Goal: Task Accomplishment & Management: Manage account settings

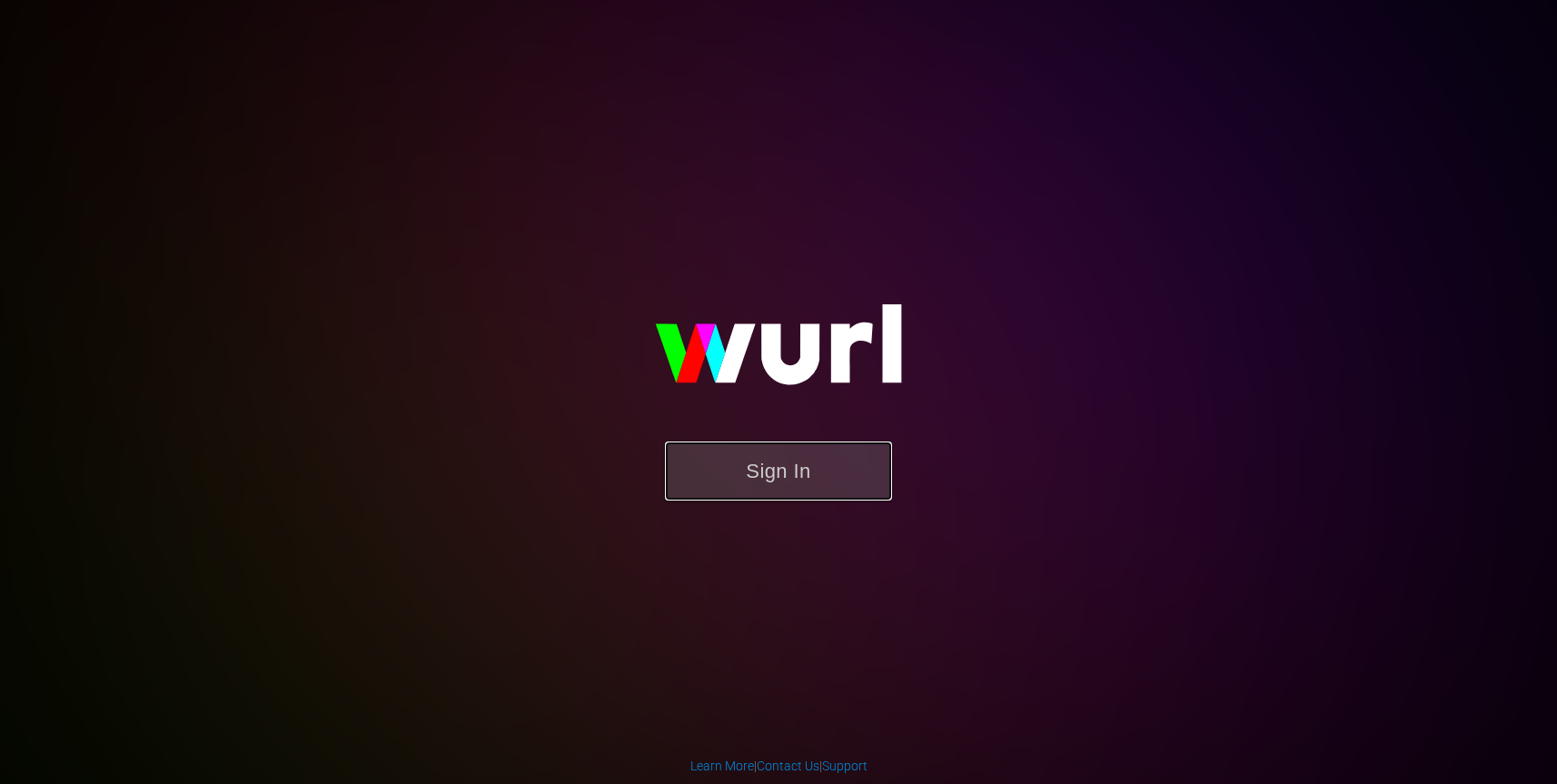
click at [819, 486] on button "Sign In" at bounding box center [778, 471] width 228 height 59
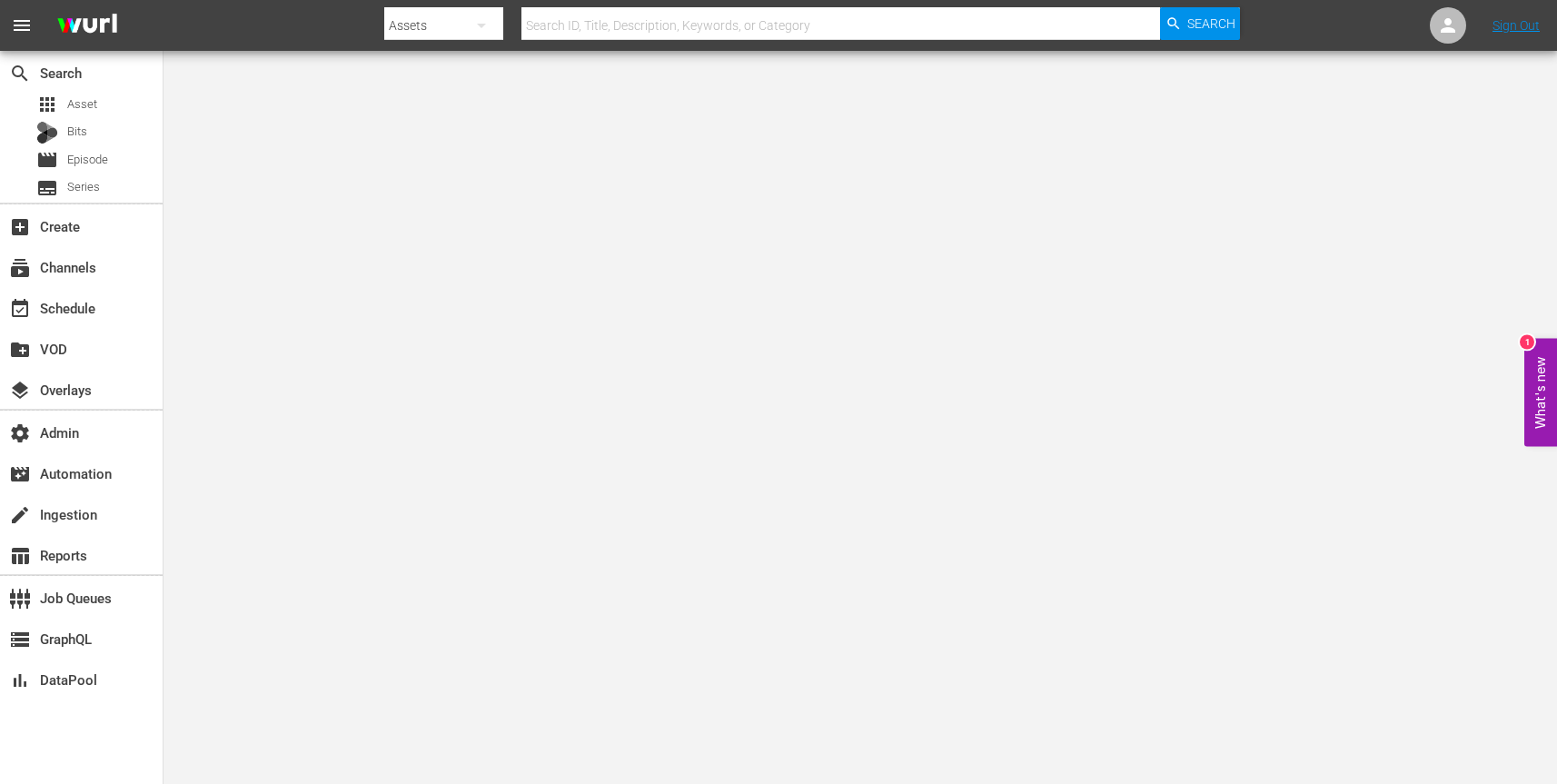
click at [482, 27] on icon "button" at bounding box center [481, 25] width 22 height 22
click at [467, 75] on div "Channels" at bounding box center [442, 76] width 73 height 29
click at [584, 28] on input "text" at bounding box center [841, 26] width 639 height 44
paste input "amc_scaresbyshudder_1"
type input "amc_scaresbyshudder_1"
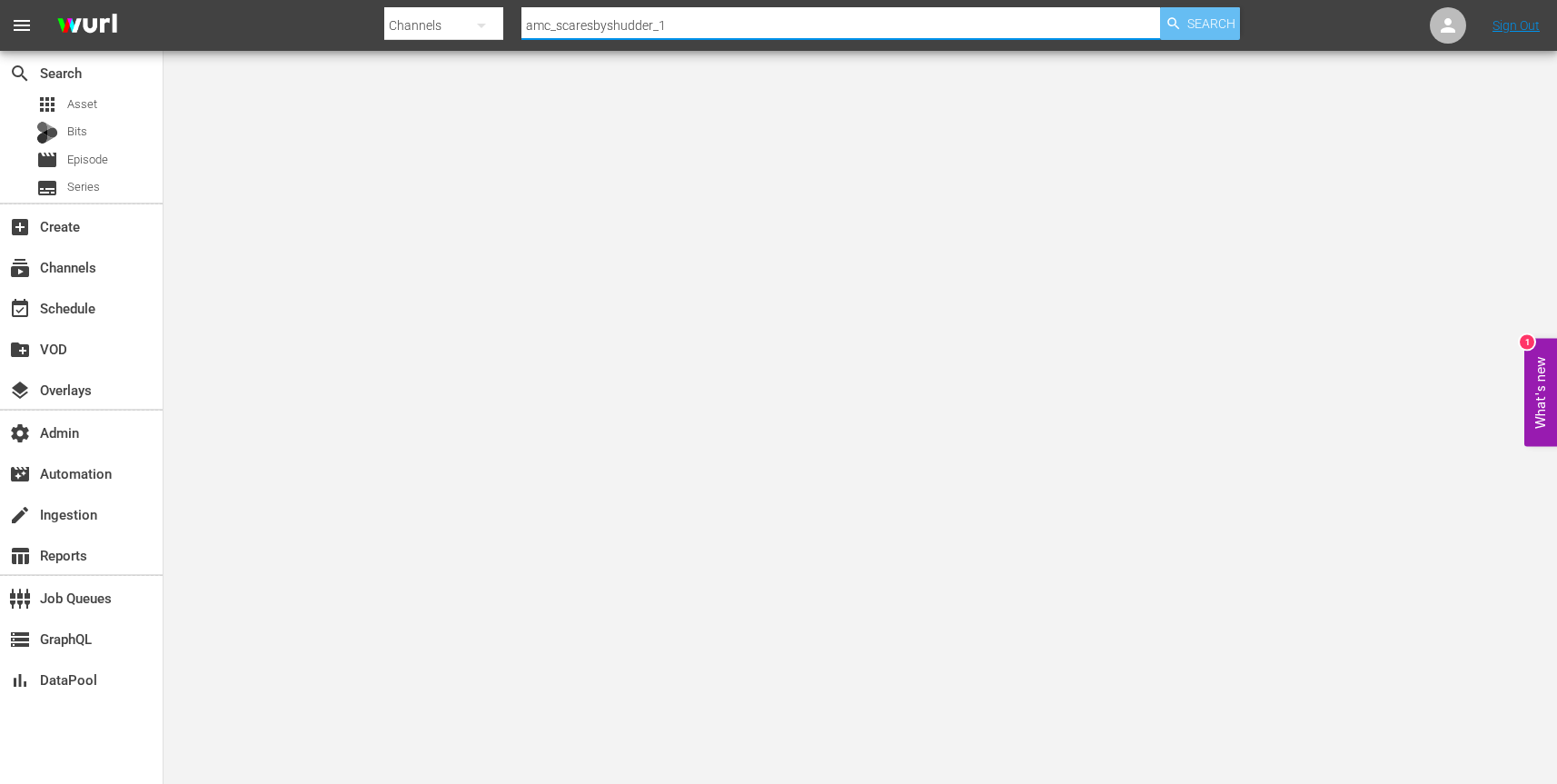
click at [1197, 22] on span "Search" at bounding box center [1211, 24] width 48 height 32
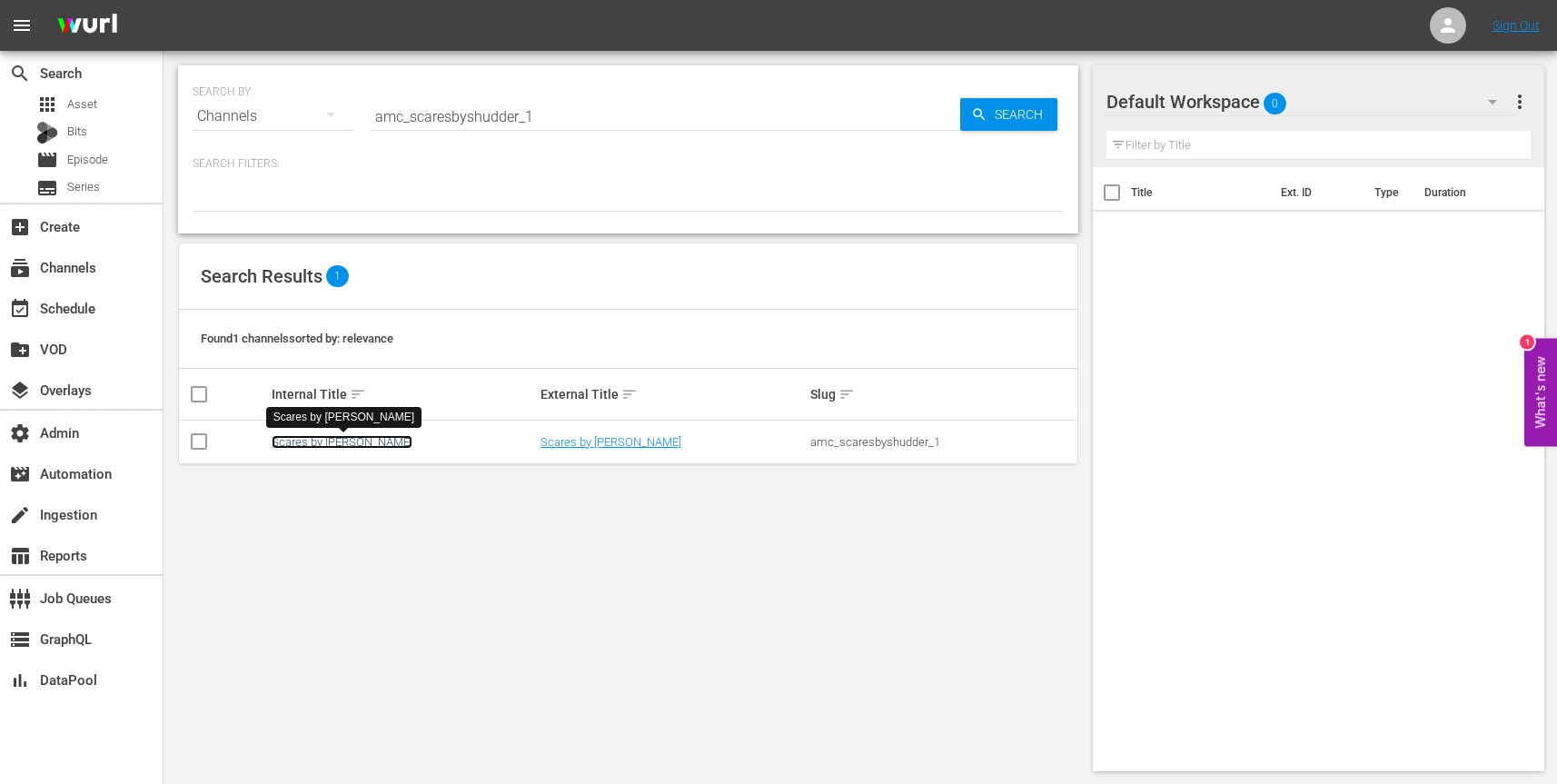
click at [326, 441] on link "Scares by [PERSON_NAME]" at bounding box center [341, 442] width 141 height 13
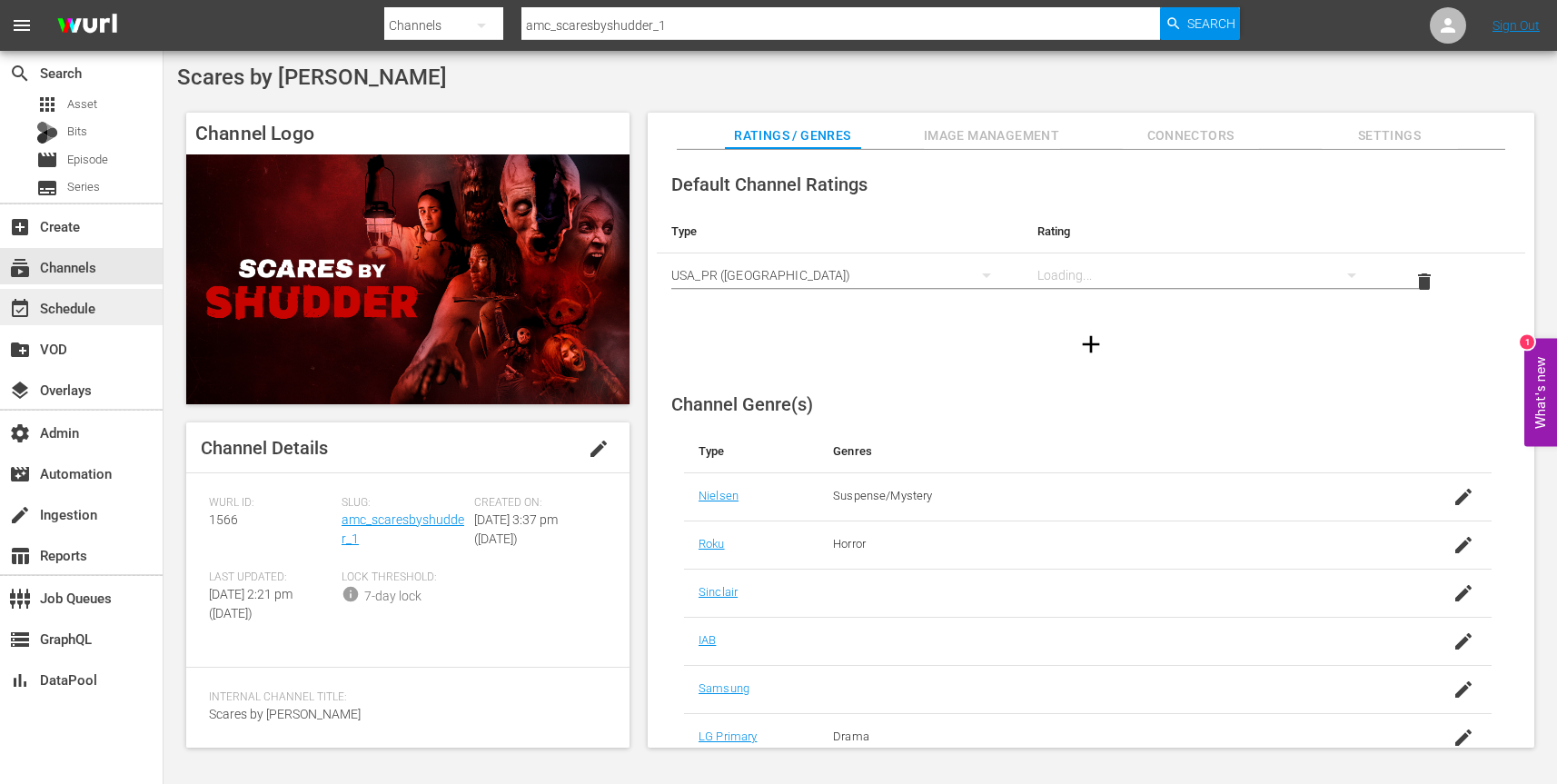
click at [89, 304] on div "event_available Schedule" at bounding box center [50, 304] width 101 height 16
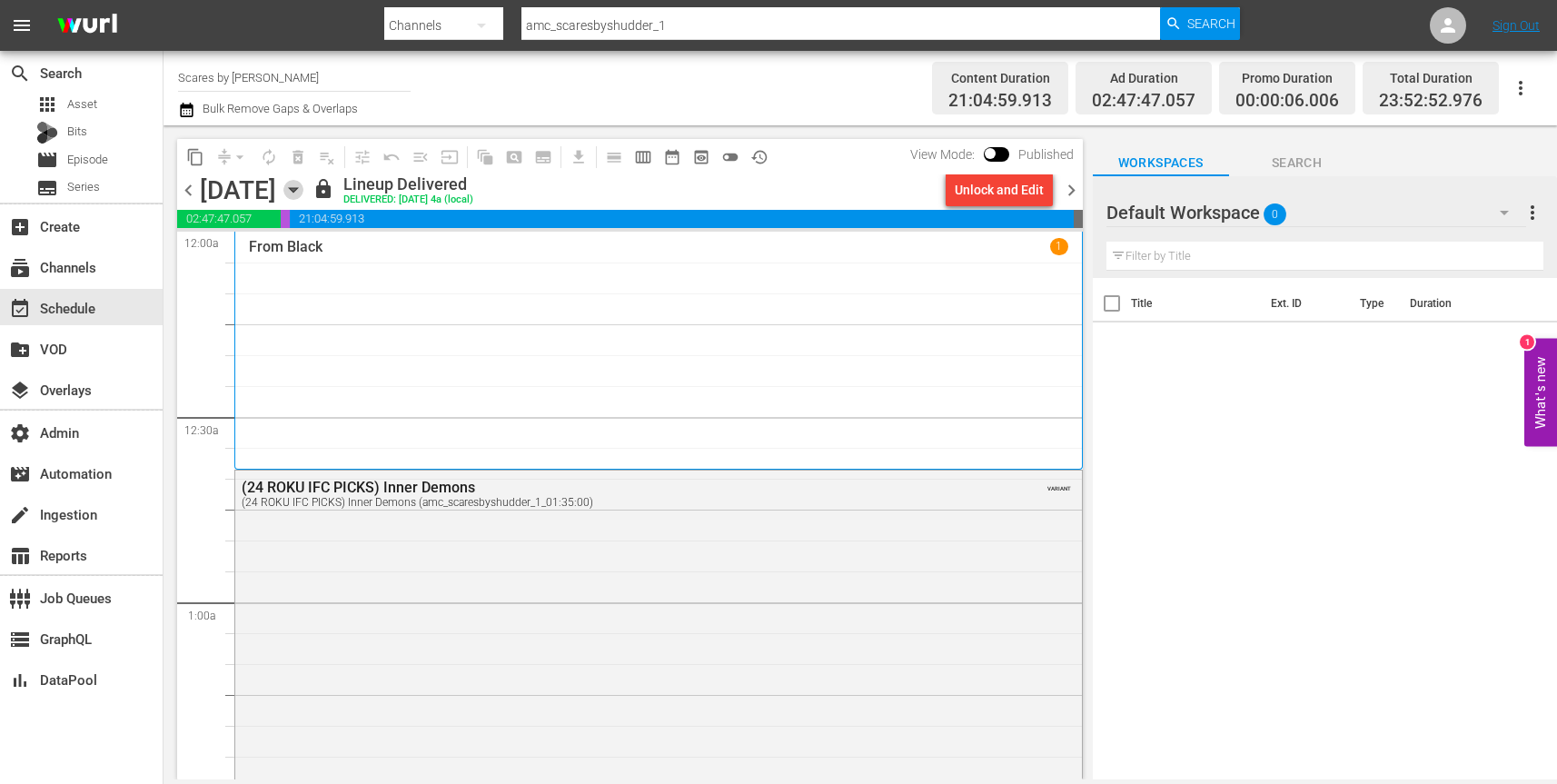
click at [297, 190] on icon "button" at bounding box center [293, 190] width 9 height 5
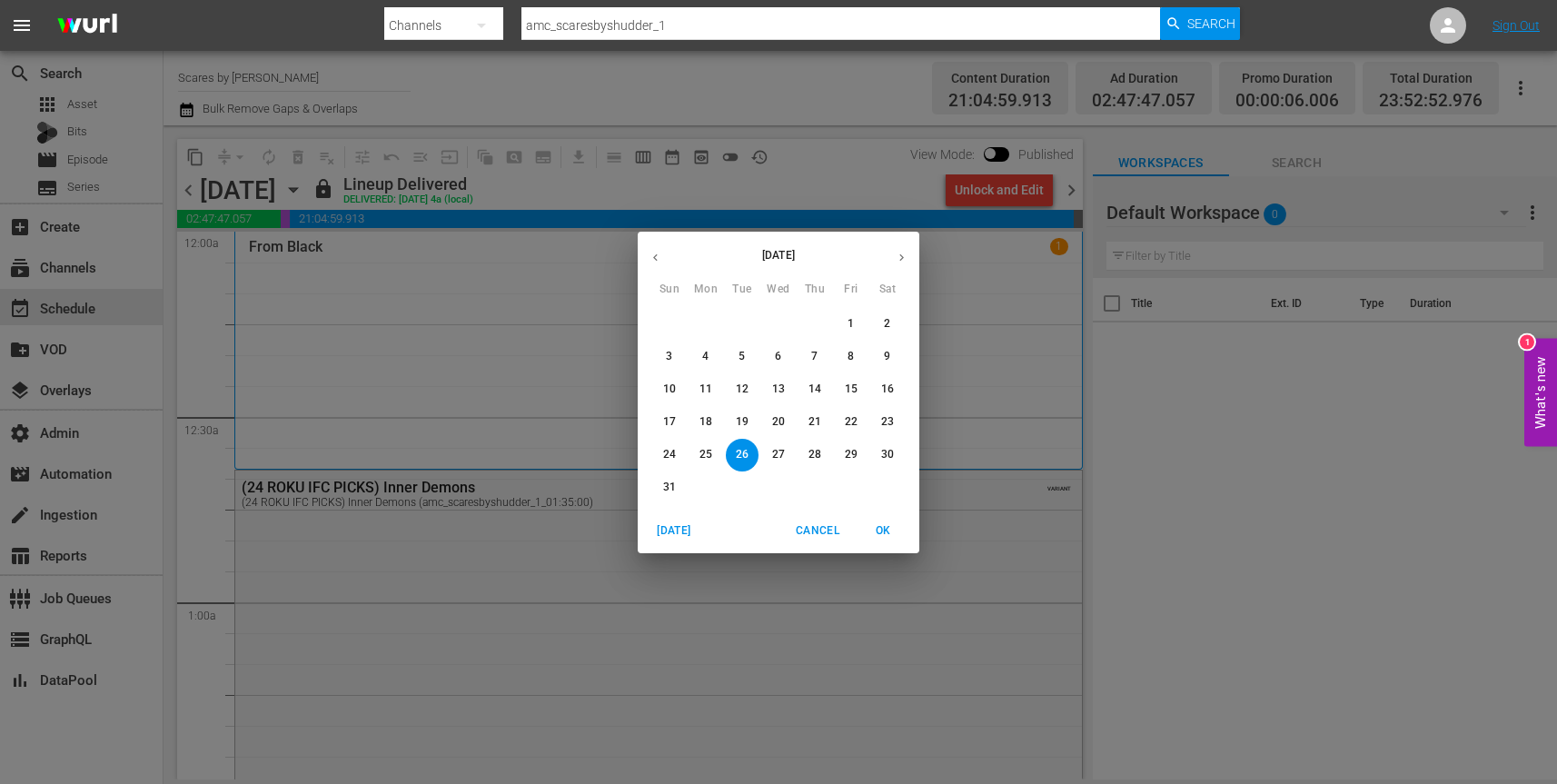
click at [779, 447] on p "27" at bounding box center [778, 454] width 12 height 15
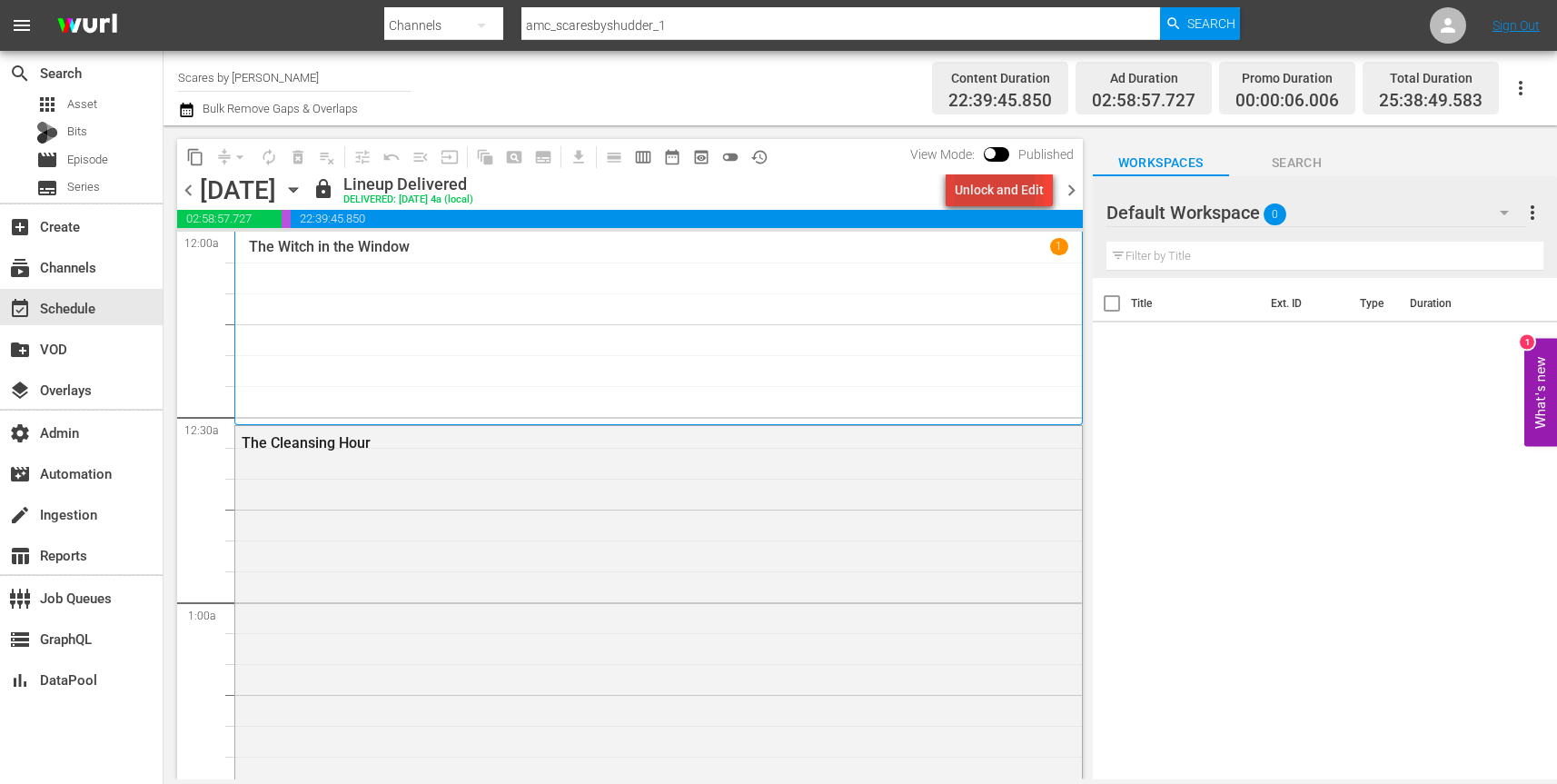
click at [970, 191] on div "Unlock and Edit" at bounding box center [999, 190] width 89 height 32
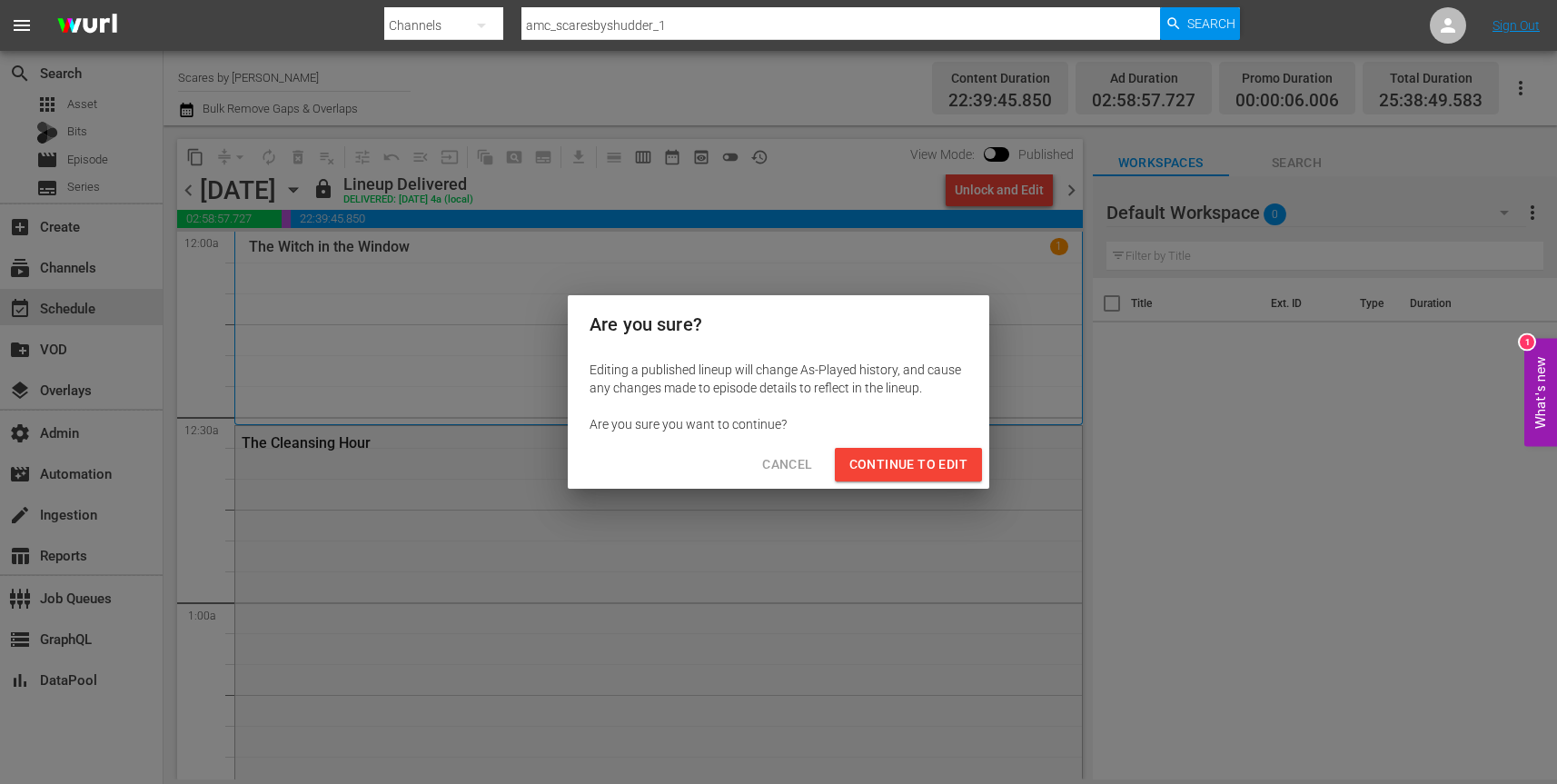
click at [927, 460] on span "Continue to Edit" at bounding box center [908, 465] width 119 height 23
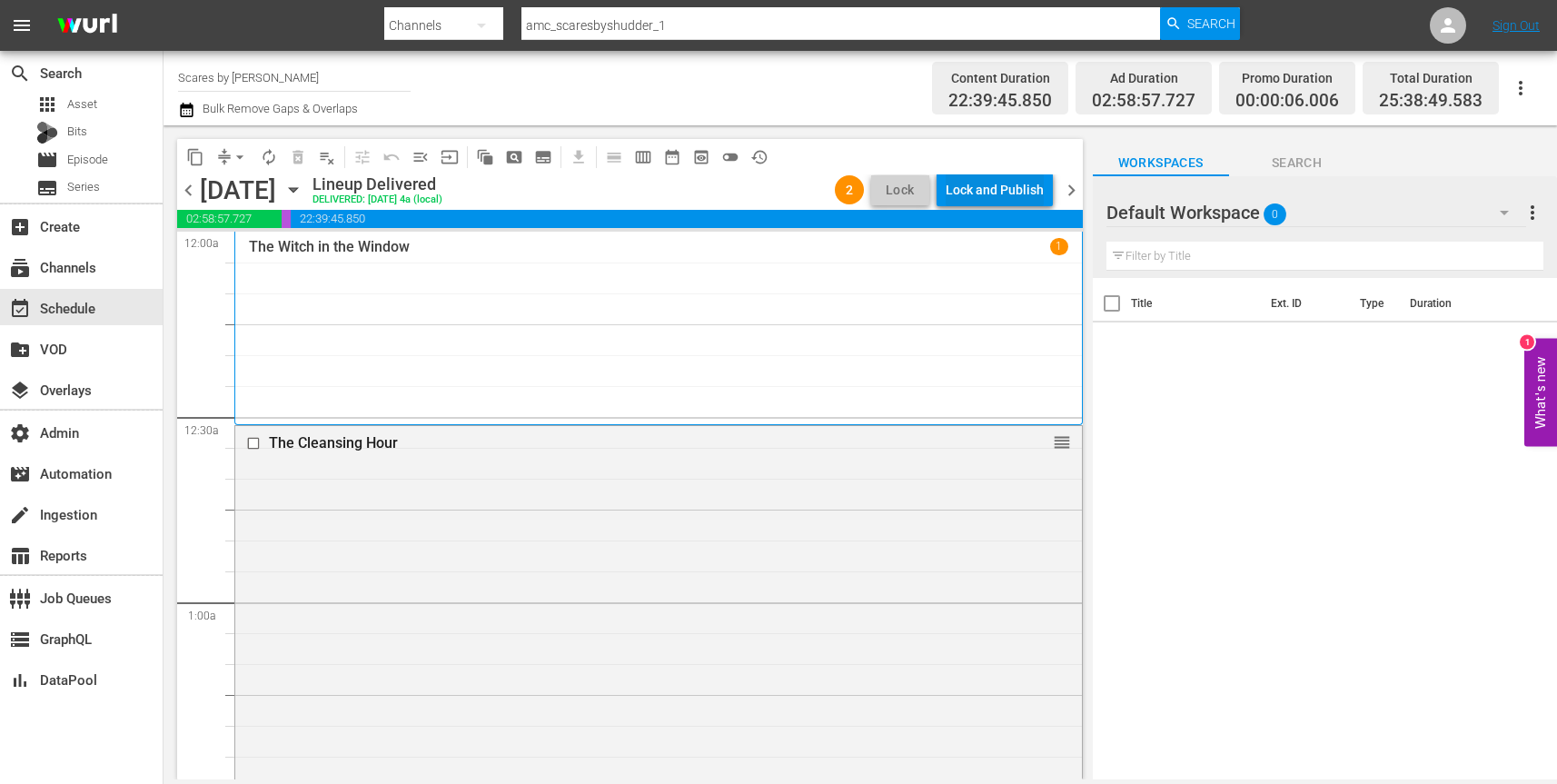
click at [1004, 193] on div "Lock and Publish" at bounding box center [994, 190] width 98 height 32
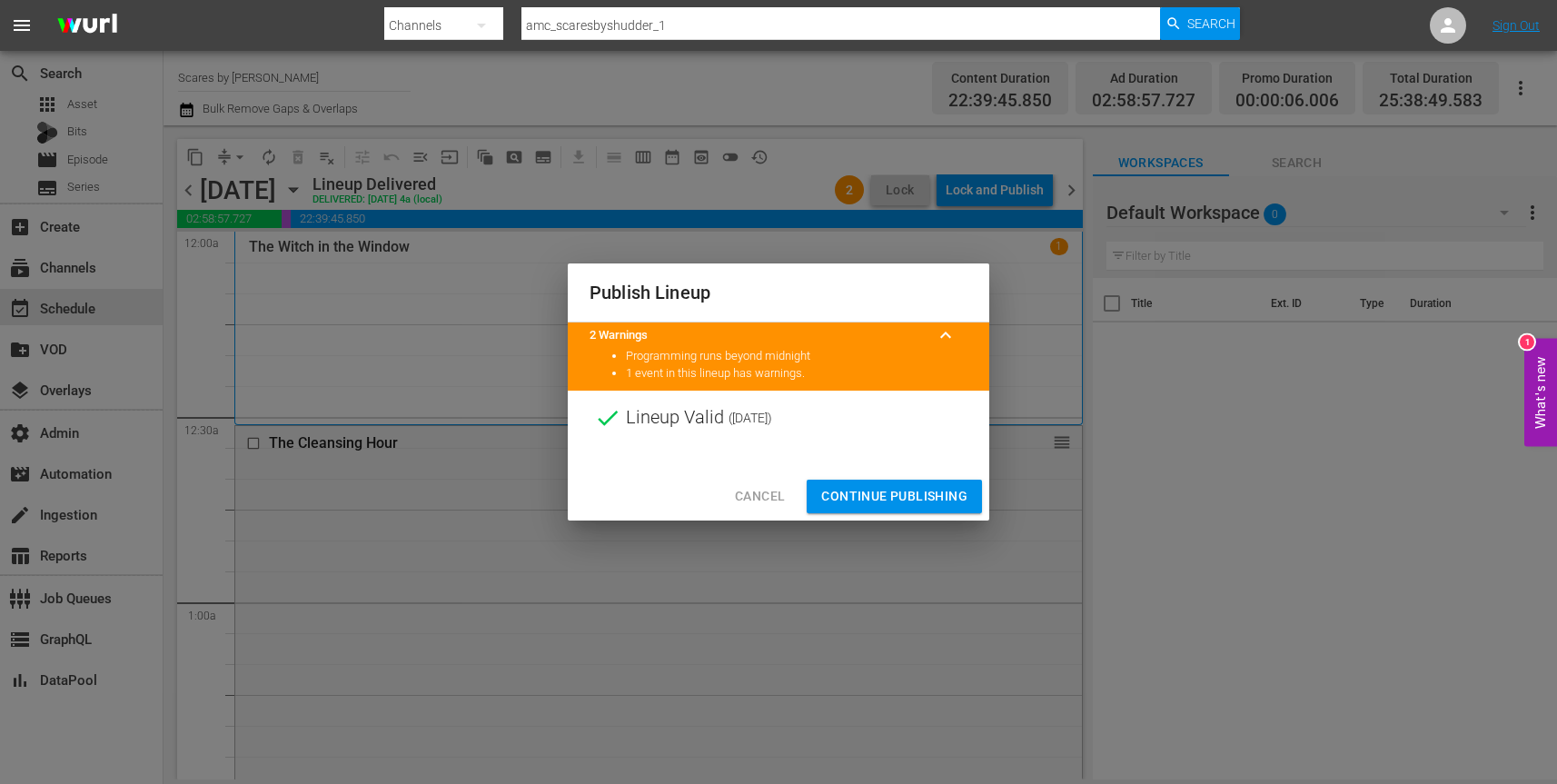
click at [880, 501] on span "Continue Publishing" at bounding box center [894, 497] width 146 height 23
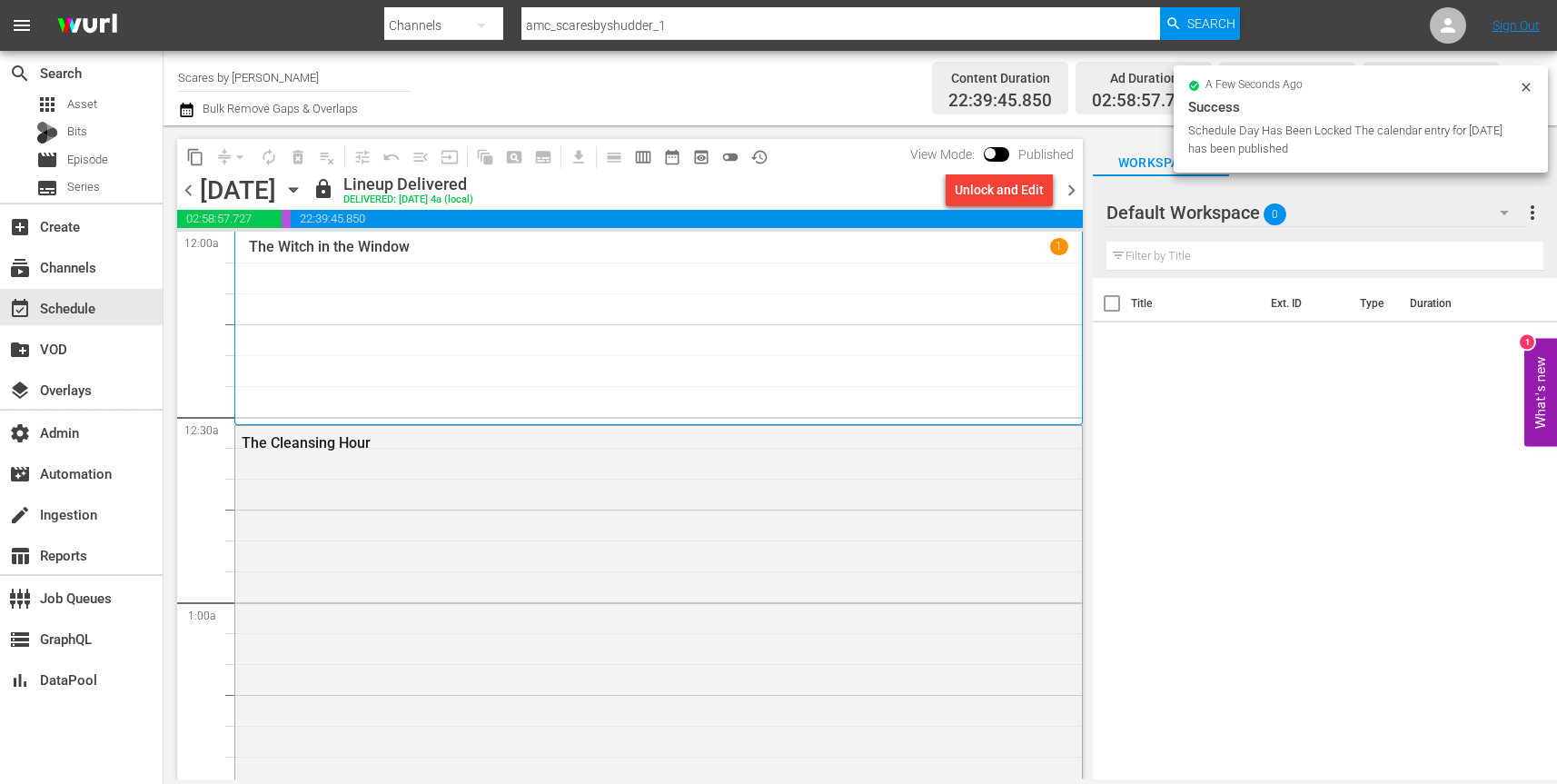
click at [682, 32] on input "amc_scaresbyshudder_1" at bounding box center [841, 26] width 639 height 44
paste input "irvuz_dronetv"
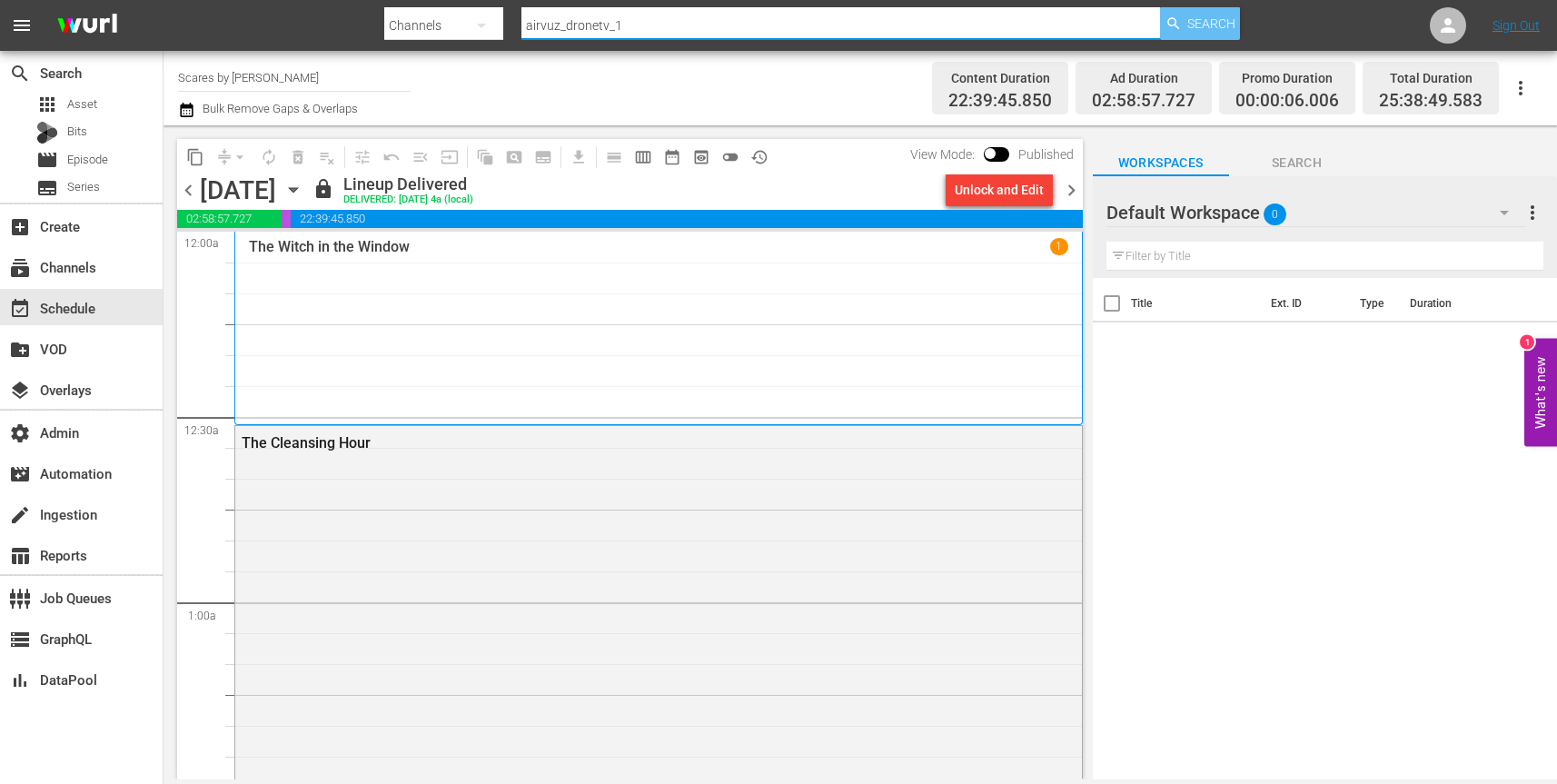
type input "airvuz_dronetv_1"
click at [1184, 22] on div "Search" at bounding box center [1200, 24] width 80 height 32
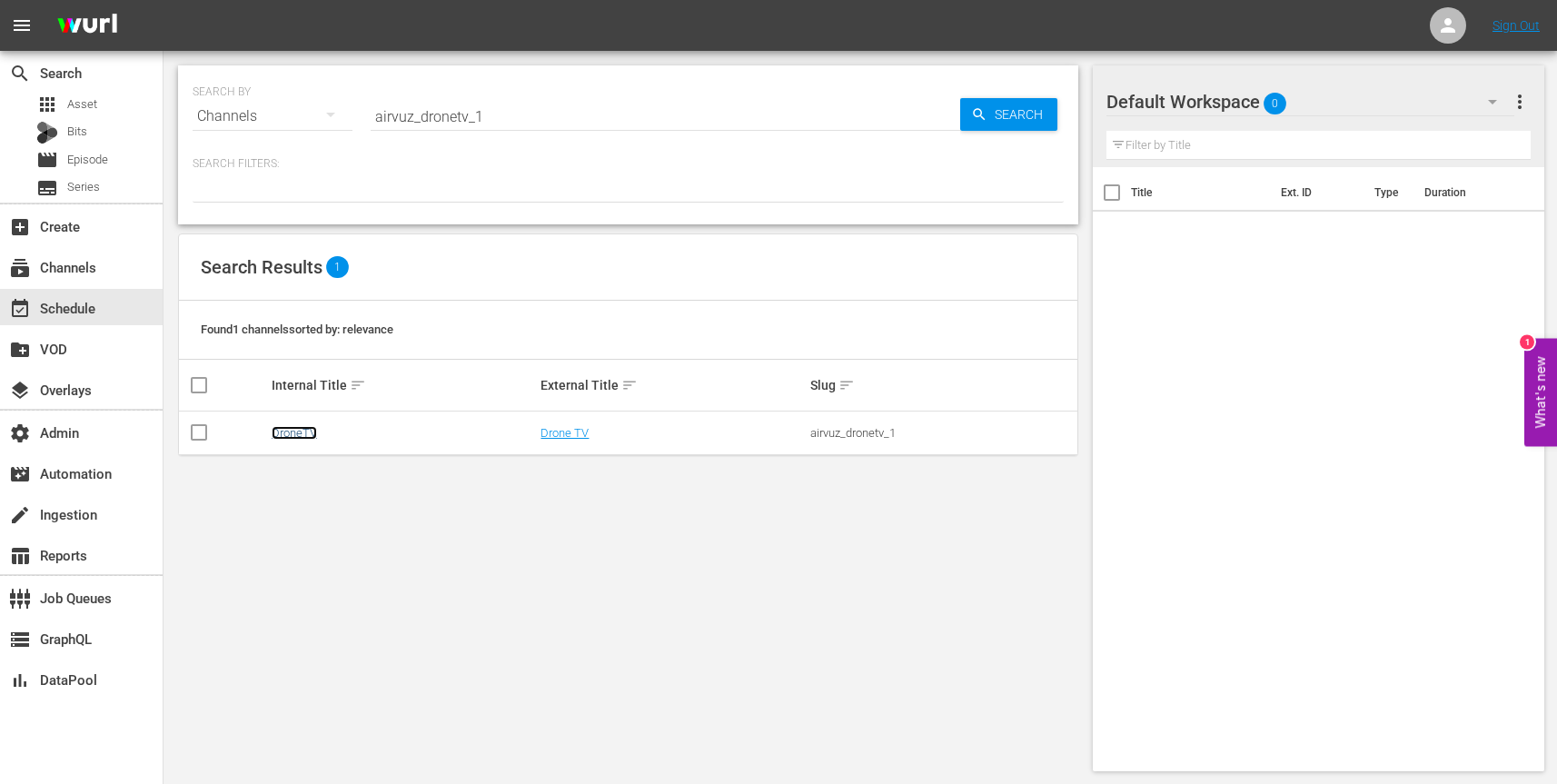
click at [302, 431] on link "DroneTV" at bounding box center [294, 432] width 46 height 13
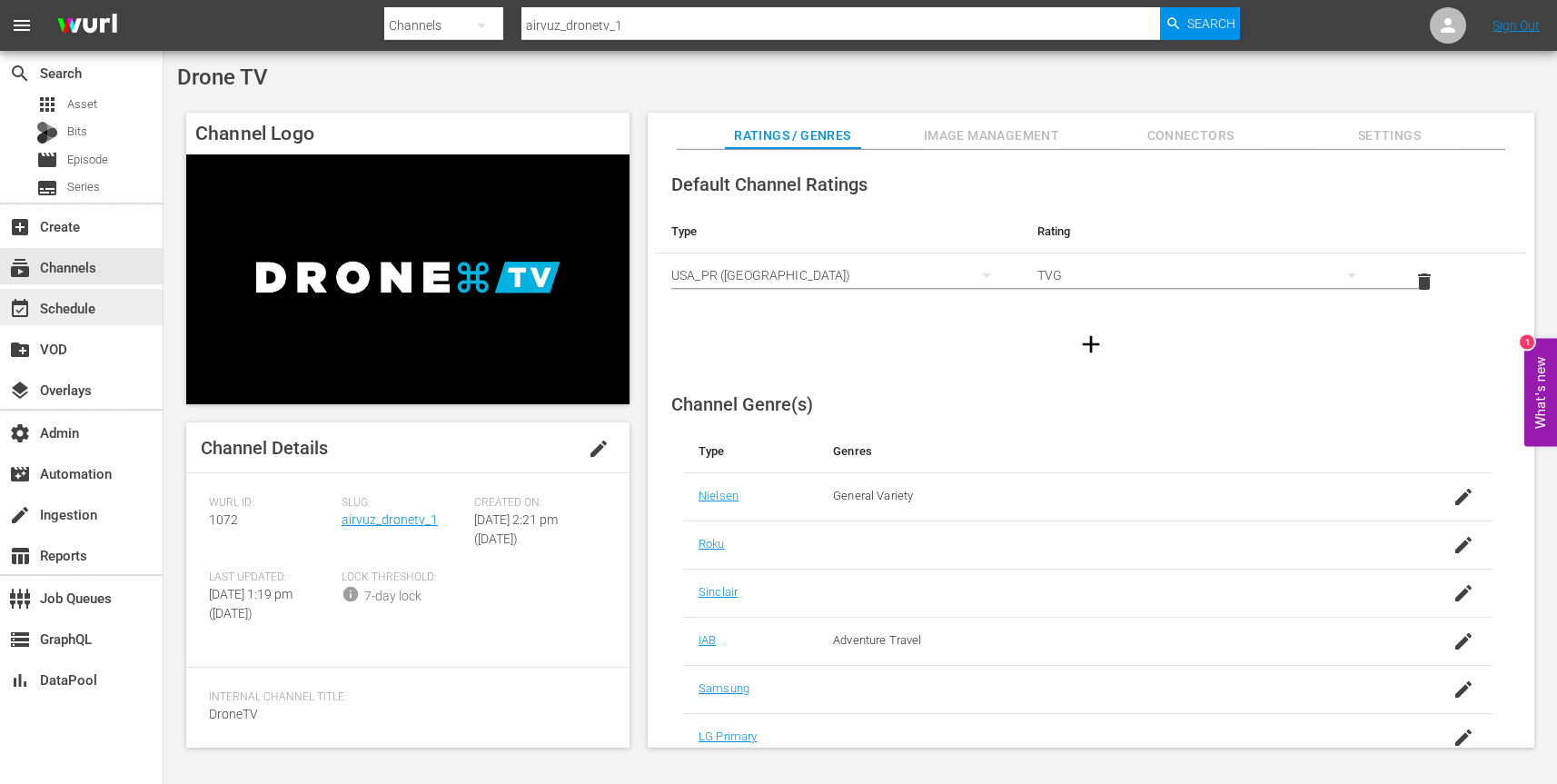
click at [125, 311] on div "event_available Schedule" at bounding box center [82, 307] width 163 height 36
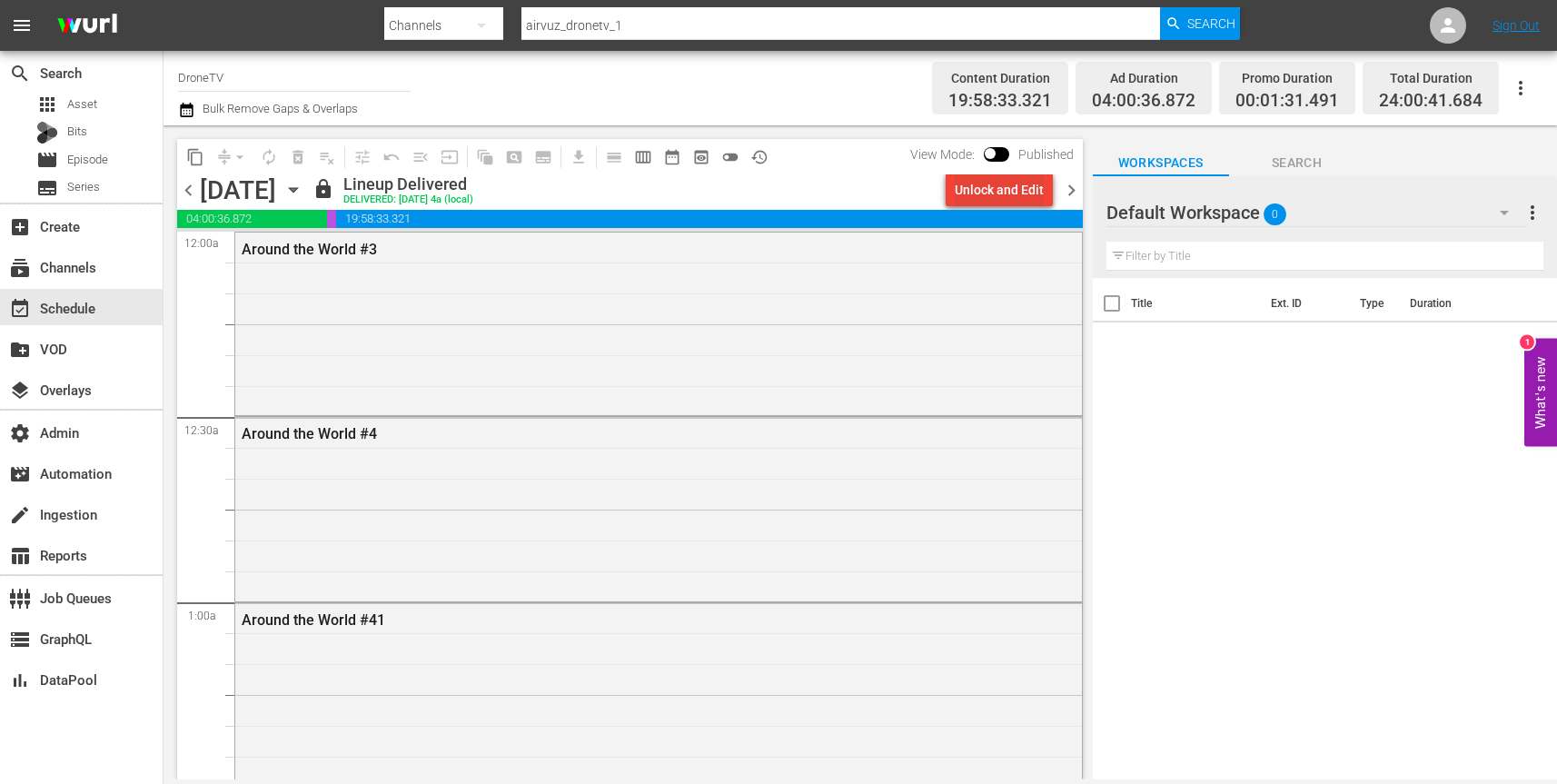
click at [1007, 190] on div "Unlock and Edit" at bounding box center [999, 190] width 89 height 32
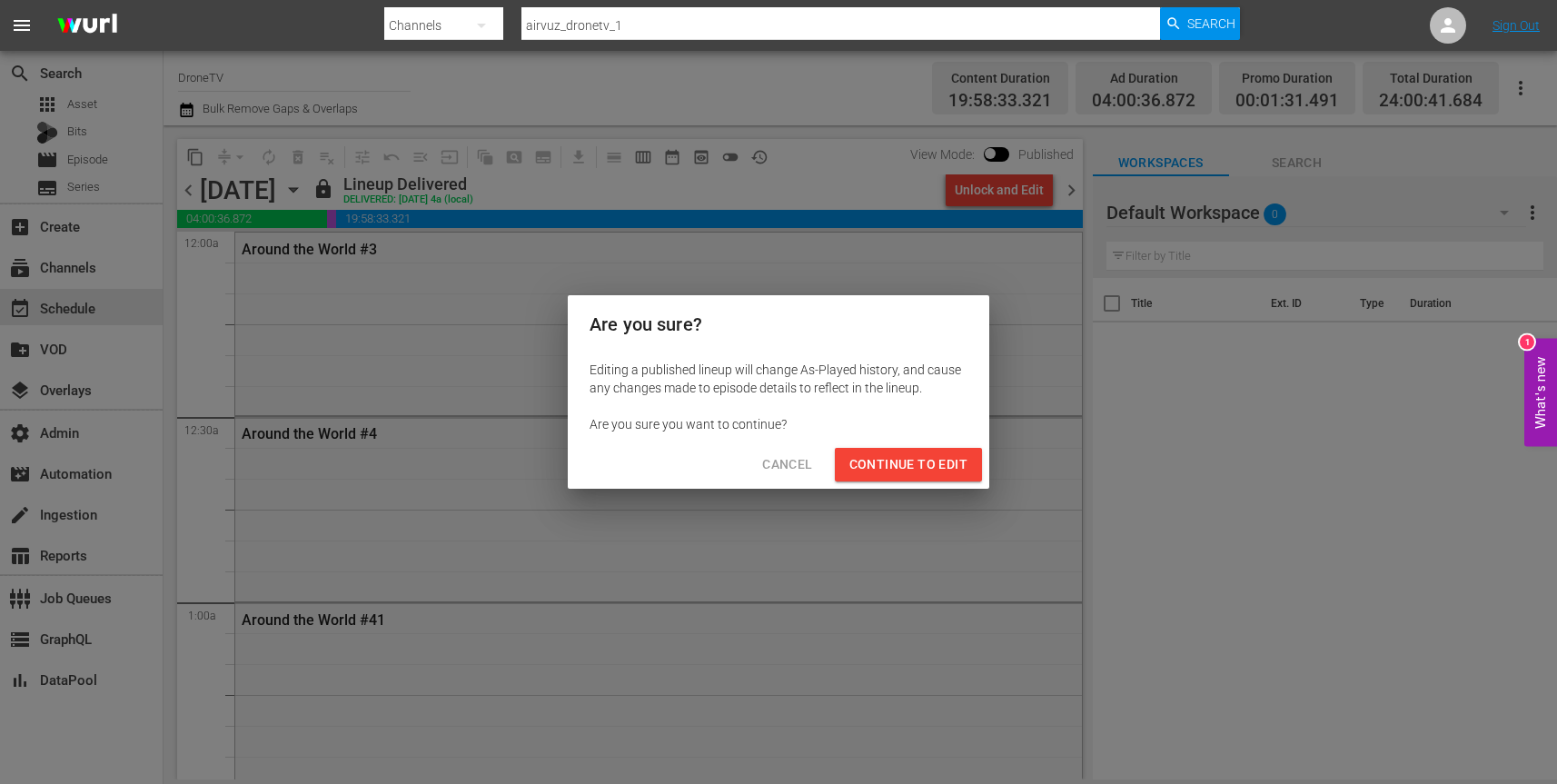
click at [919, 464] on span "Continue to Edit" at bounding box center [908, 465] width 119 height 23
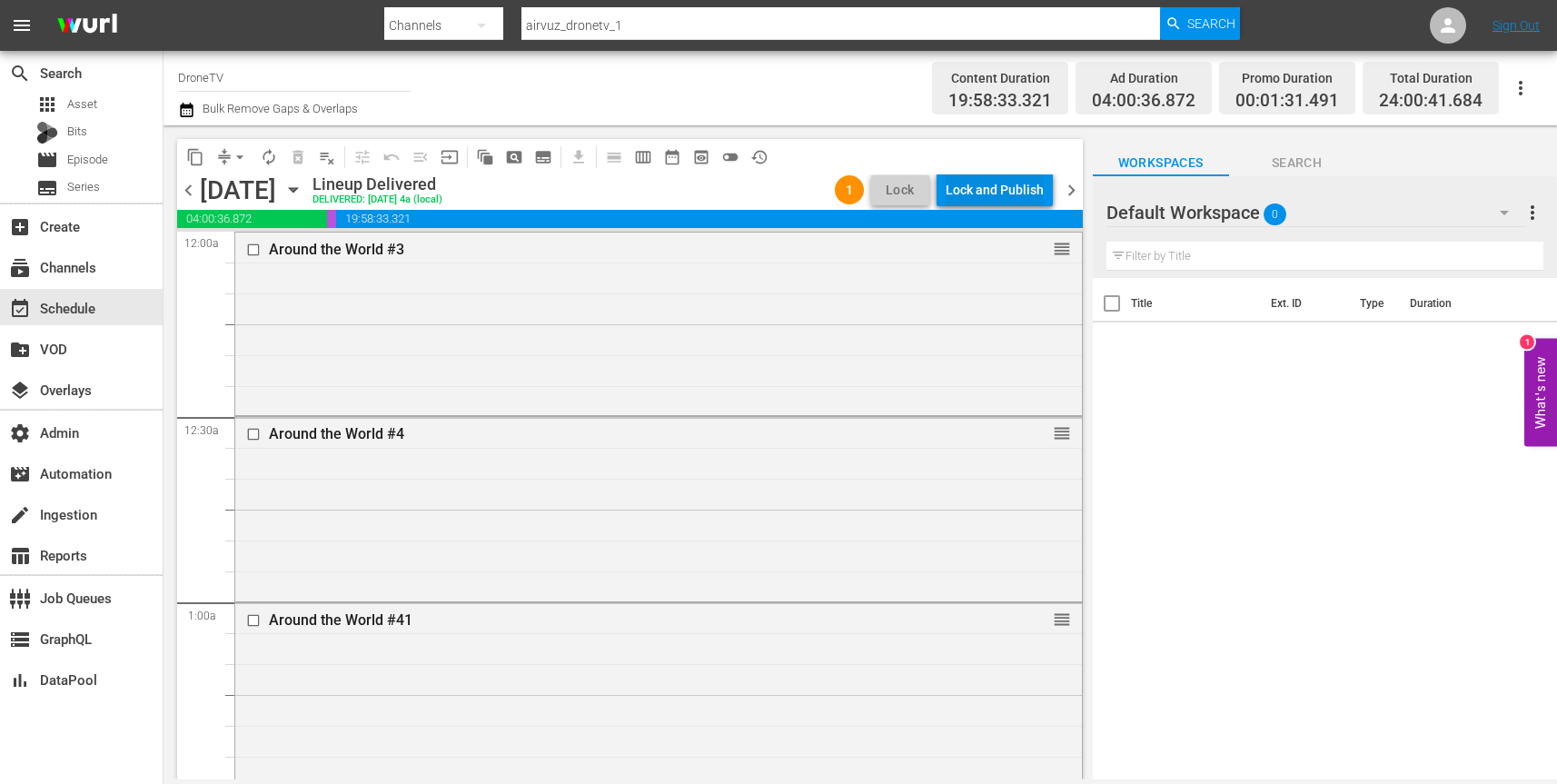
click at [1015, 186] on div "Lock and Publish" at bounding box center [994, 190] width 98 height 32
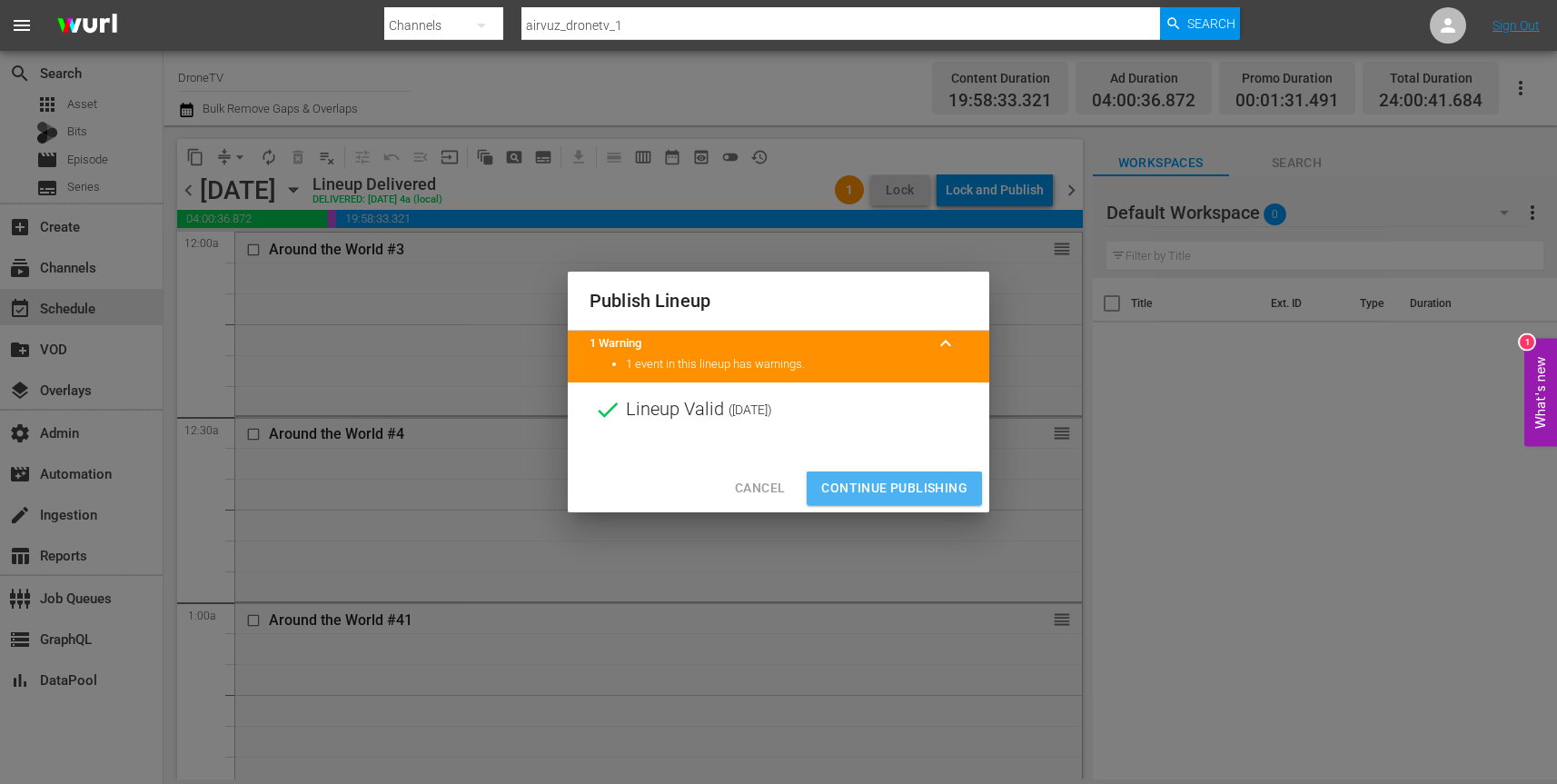
click at [896, 486] on span "Continue Publishing" at bounding box center [894, 488] width 146 height 23
